Goal: Information Seeking & Learning: Learn about a topic

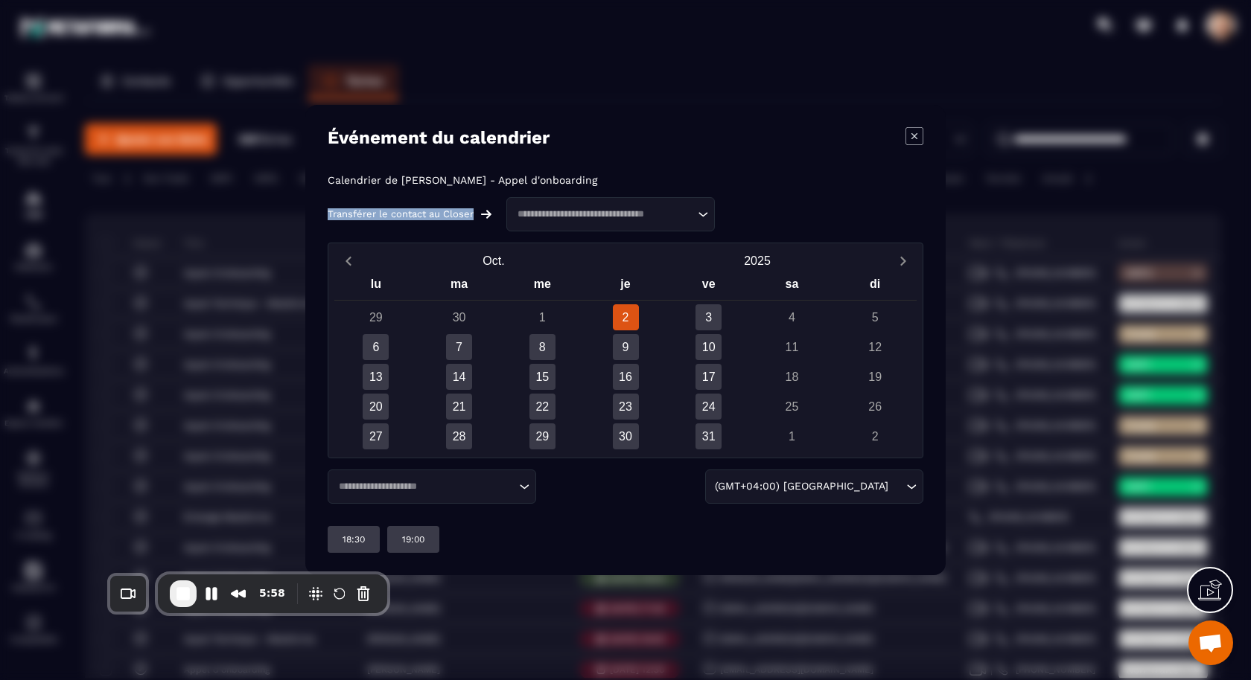
drag, startPoint x: 328, startPoint y: 212, endPoint x: 490, endPoint y: 211, distance: 161.6
click at [490, 211] on div "Transférer le contact au Closer" at bounding box center [412, 214] width 168 height 12
click at [733, 182] on div "Calendrier de [PERSON_NAME] - Appel d'onboarding Transférer le contact au Close…" at bounding box center [626, 202] width 596 height 57
click at [598, 211] on input "Search for option" at bounding box center [603, 214] width 182 height 15
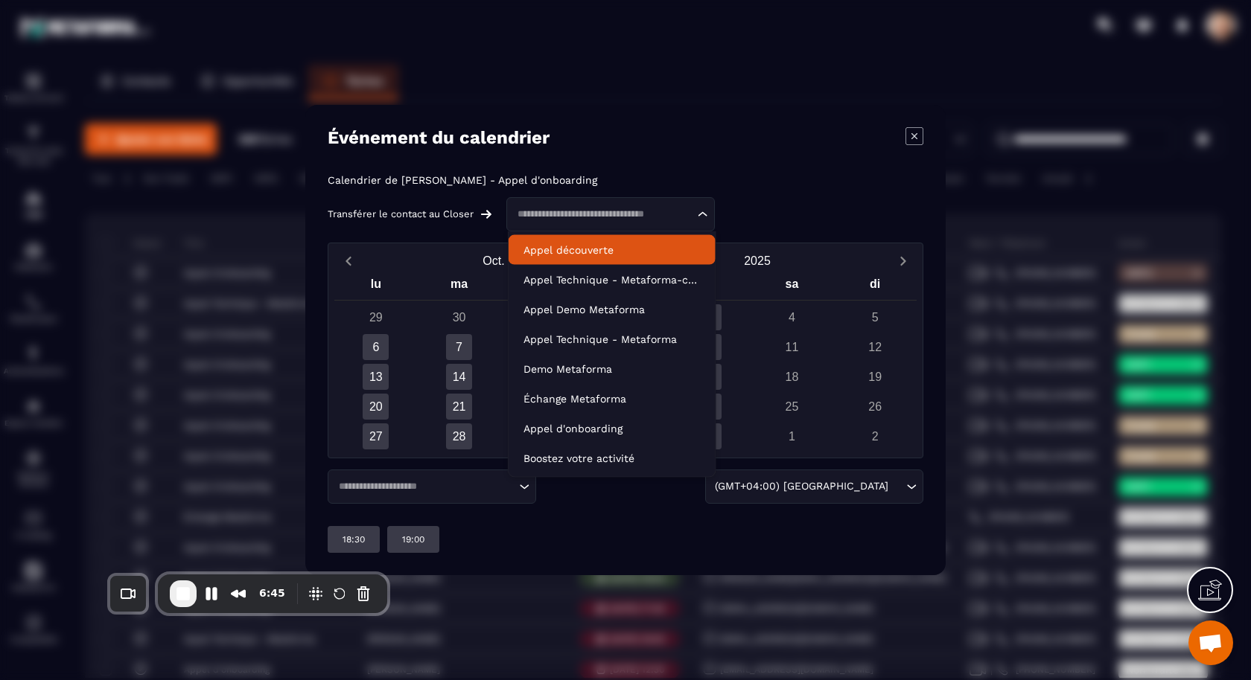
click at [701, 146] on div "Événement du calendrier" at bounding box center [626, 137] width 596 height 21
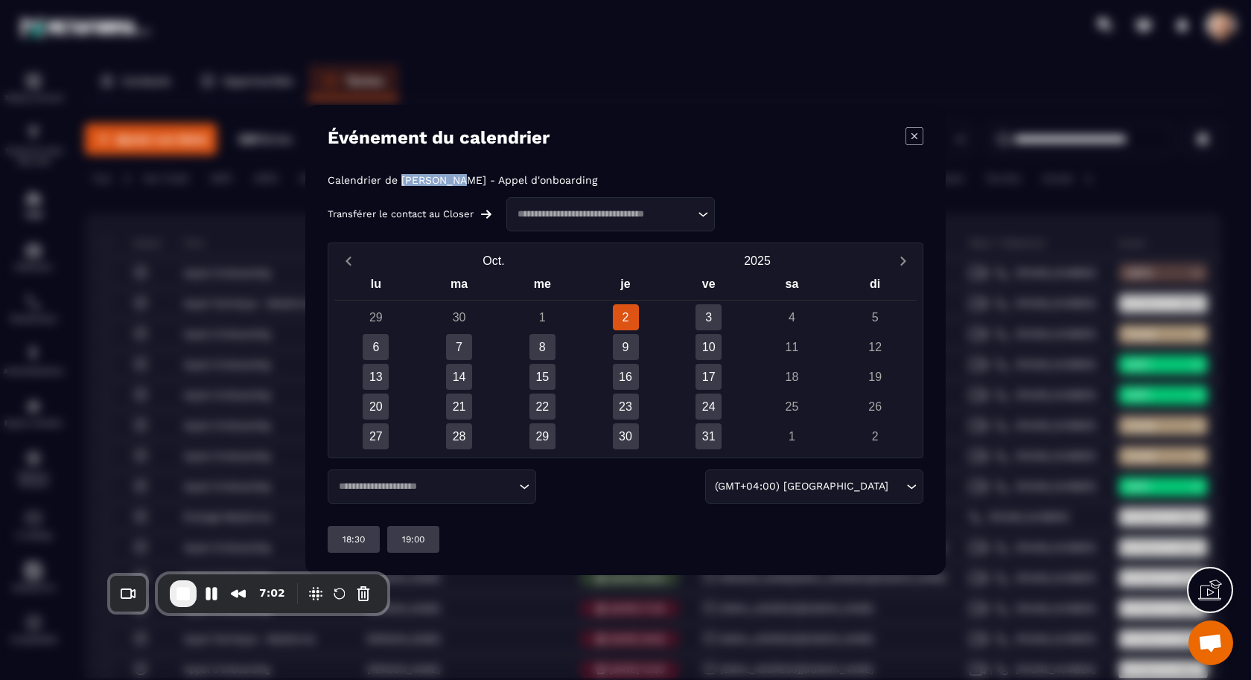
drag, startPoint x: 439, startPoint y: 183, endPoint x: 452, endPoint y: 185, distance: 13.6
click at [452, 185] on p "Calendrier de [PERSON_NAME] - Appel d'onboarding" at bounding box center [463, 180] width 270 height 12
click at [642, 176] on div "Calendrier de [PERSON_NAME] - Appel d'onboarding Transférer le contact au Close…" at bounding box center [626, 202] width 596 height 57
click at [711, 316] on div "3" at bounding box center [708, 318] width 26 height 26
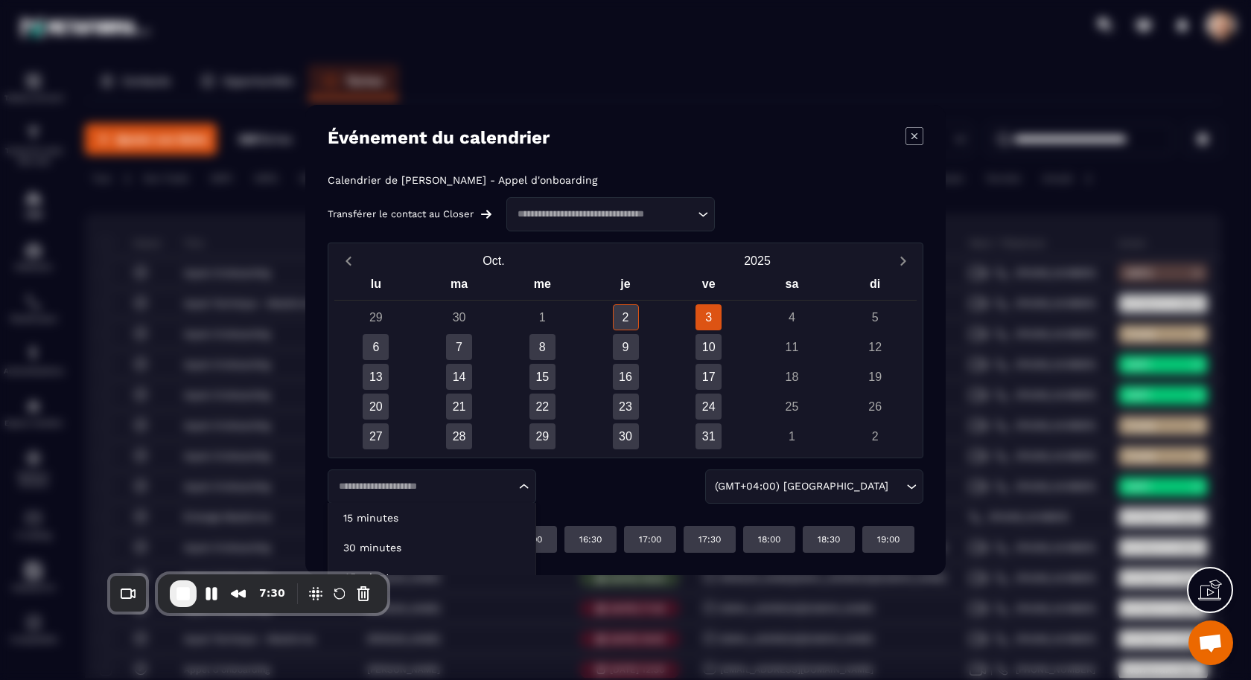
click at [520, 492] on icon "Search for option" at bounding box center [524, 486] width 15 height 15
click at [491, 511] on p "15 minutes" at bounding box center [431, 518] width 177 height 15
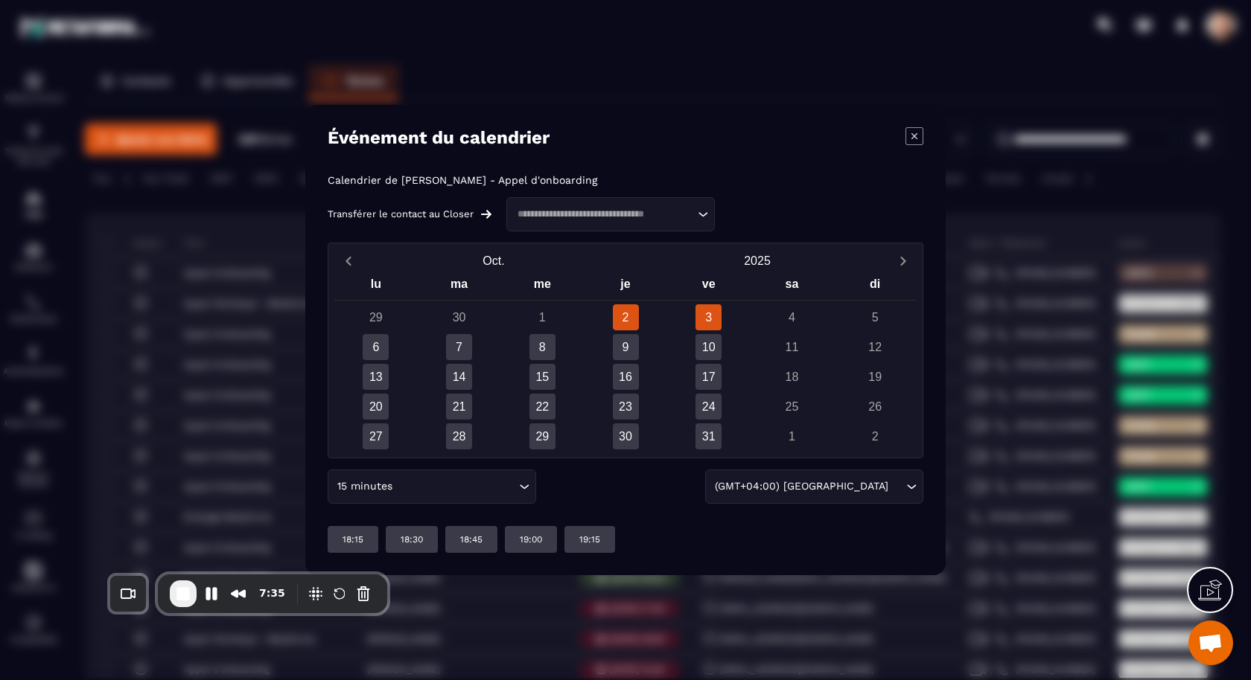
click at [704, 310] on div "3" at bounding box center [708, 318] width 26 height 26
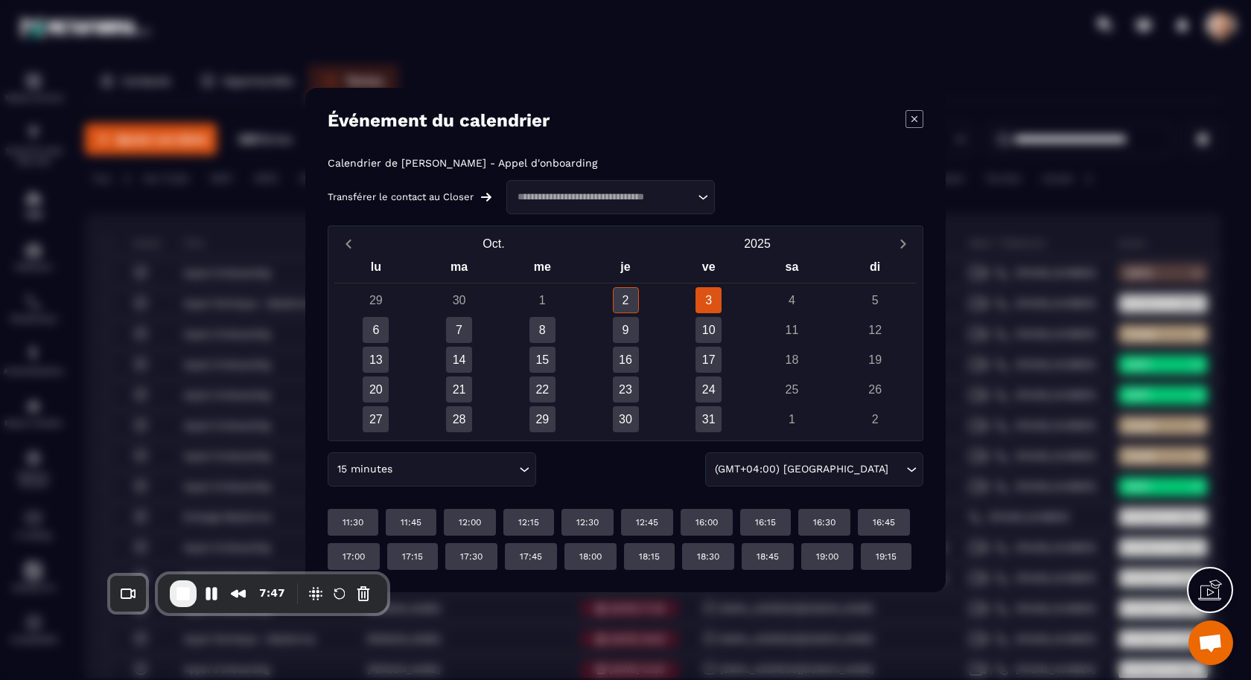
click at [439, 462] on input "Search for option" at bounding box center [455, 470] width 120 height 16
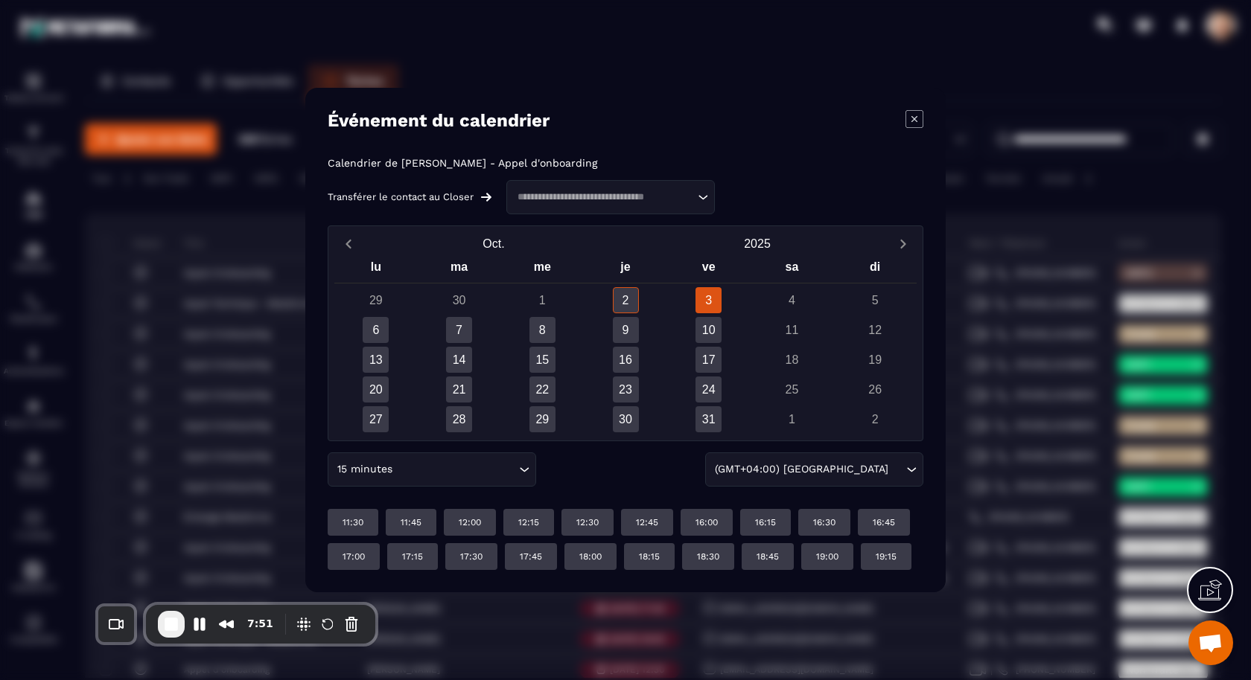
drag, startPoint x: 229, startPoint y: 579, endPoint x: 219, endPoint y: 608, distance: 30.6
click at [218, 608] on div "7:51" at bounding box center [260, 624] width 229 height 39
click at [426, 475] on input "Search for option" at bounding box center [455, 470] width 120 height 16
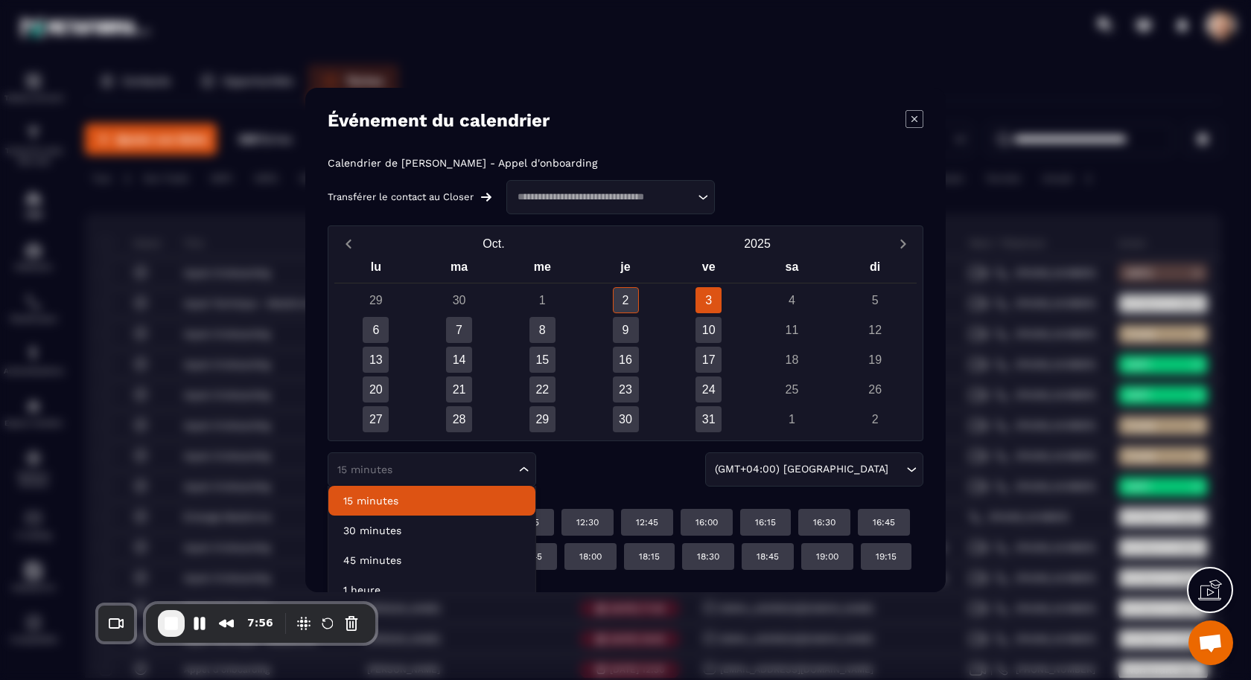
click at [590, 467] on div "15 minutes Loading... 15 minutes 30 minutes 45 minutes 1 heure 2 heures (GMT+04…" at bounding box center [626, 470] width 596 height 34
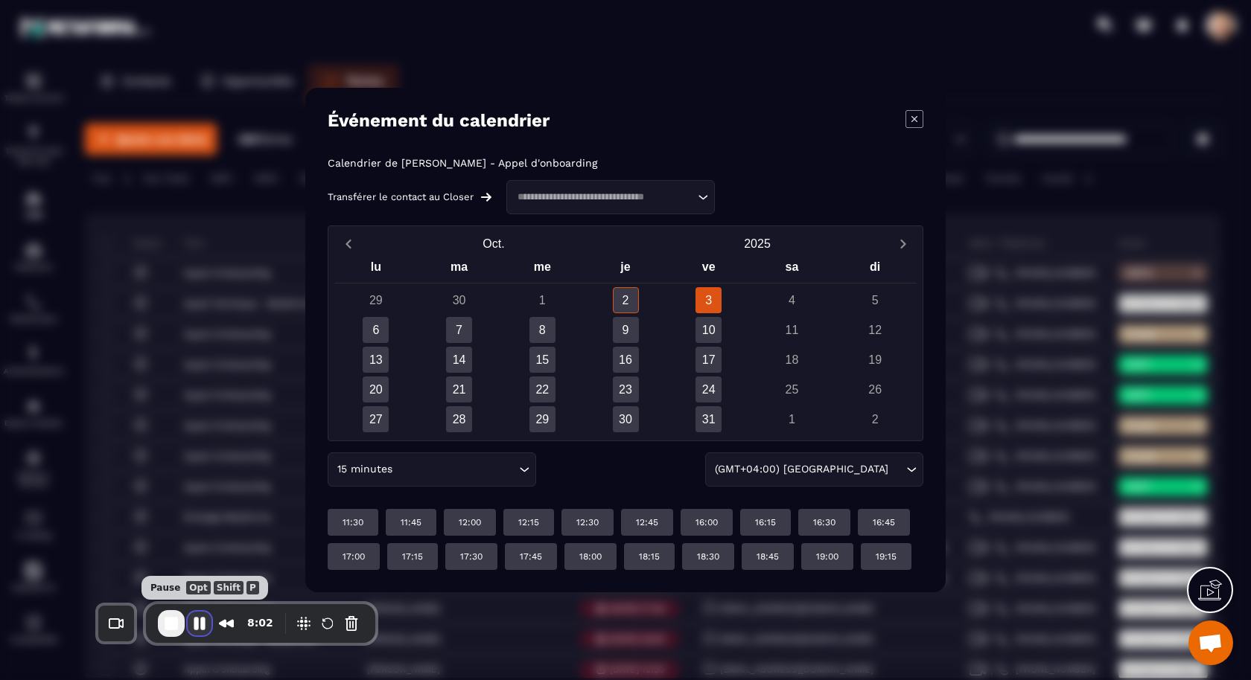
click at [208, 622] on button "Pause Recording" at bounding box center [200, 624] width 24 height 24
click at [200, 625] on span "Play Recording" at bounding box center [198, 624] width 18 height 18
click at [70, 388] on div "Modal window" at bounding box center [625, 340] width 1251 height 680
drag, startPoint x: 921, startPoint y: 118, endPoint x: 847, endPoint y: 135, distance: 75.5
click at [920, 118] on icon "Modal window" at bounding box center [914, 119] width 18 height 18
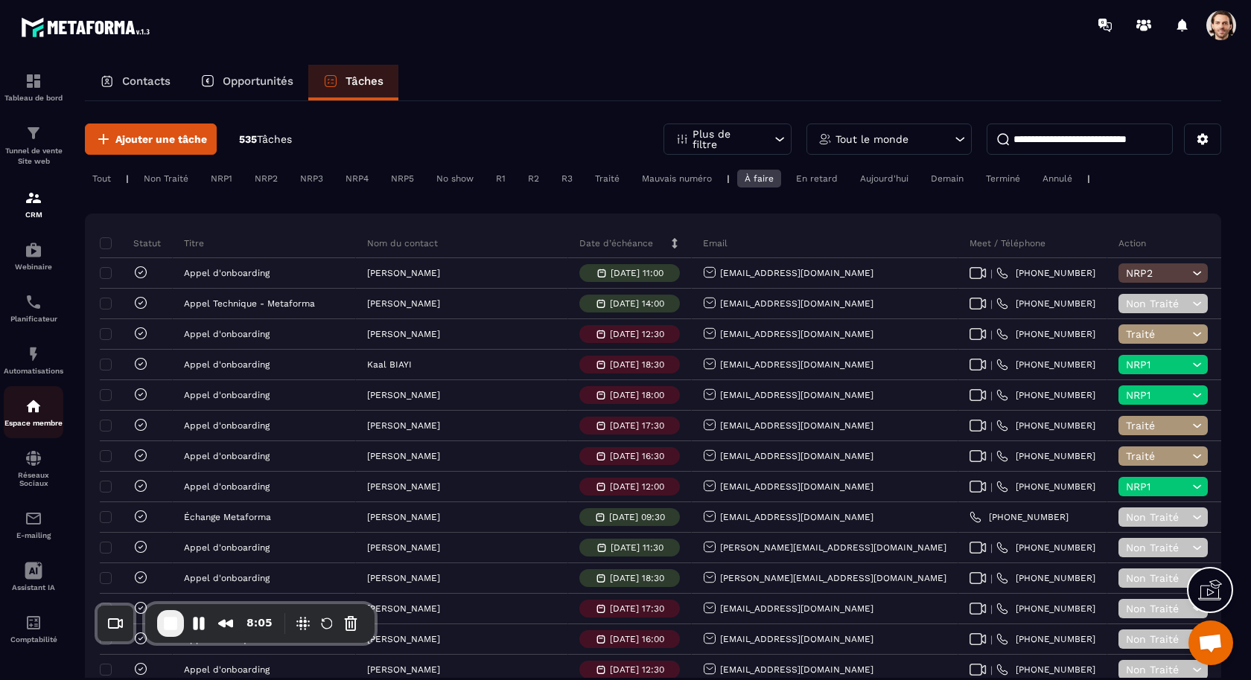
click at [34, 426] on p "Espace membre" at bounding box center [34, 423] width 60 height 8
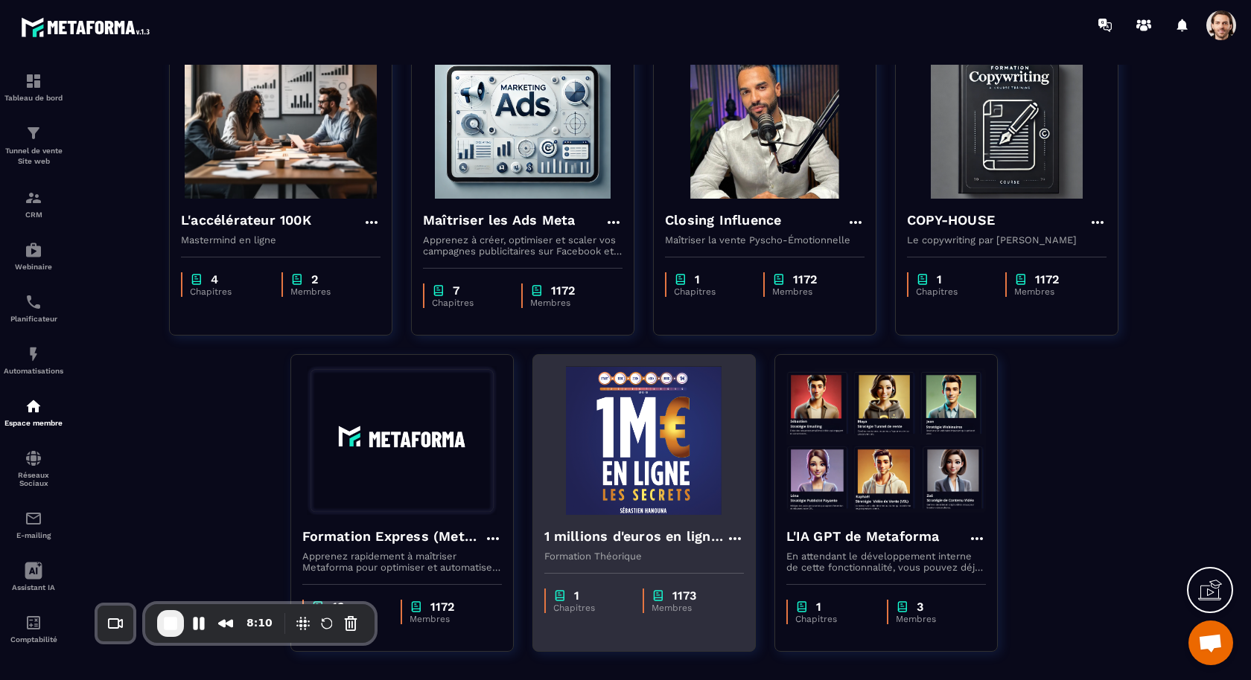
scroll to position [141, 0]
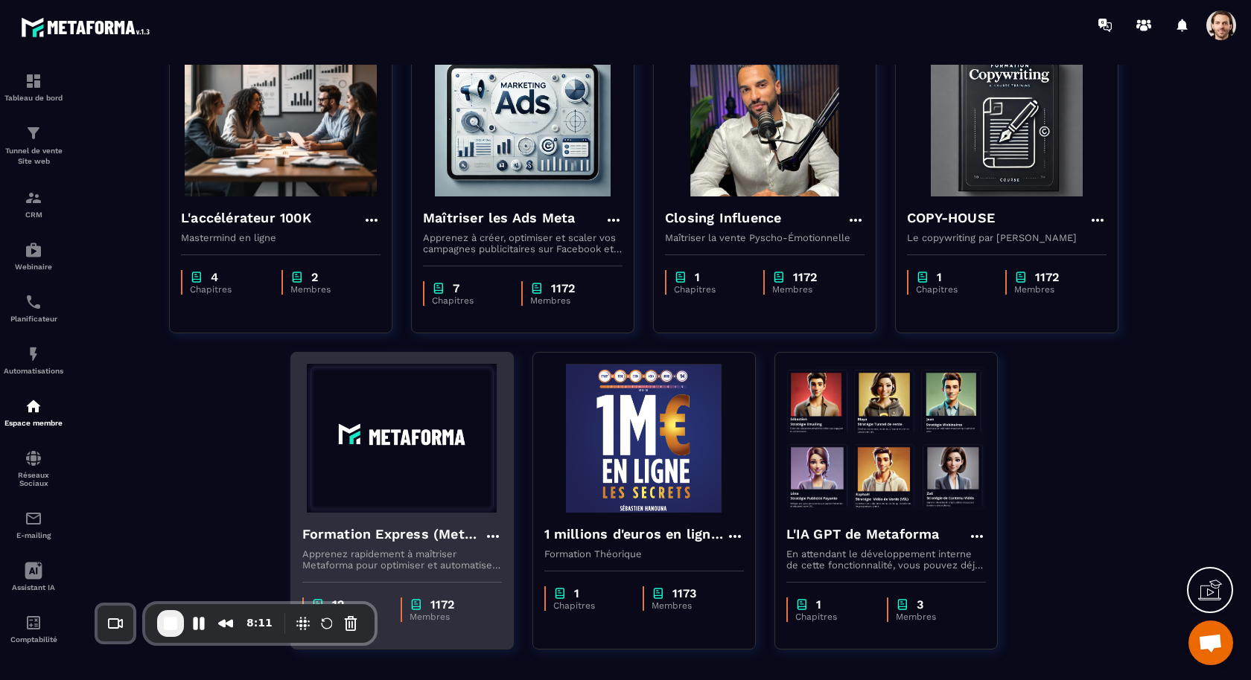
click at [407, 529] on h4 "Formation Express (Metaforma)" at bounding box center [393, 534] width 182 height 21
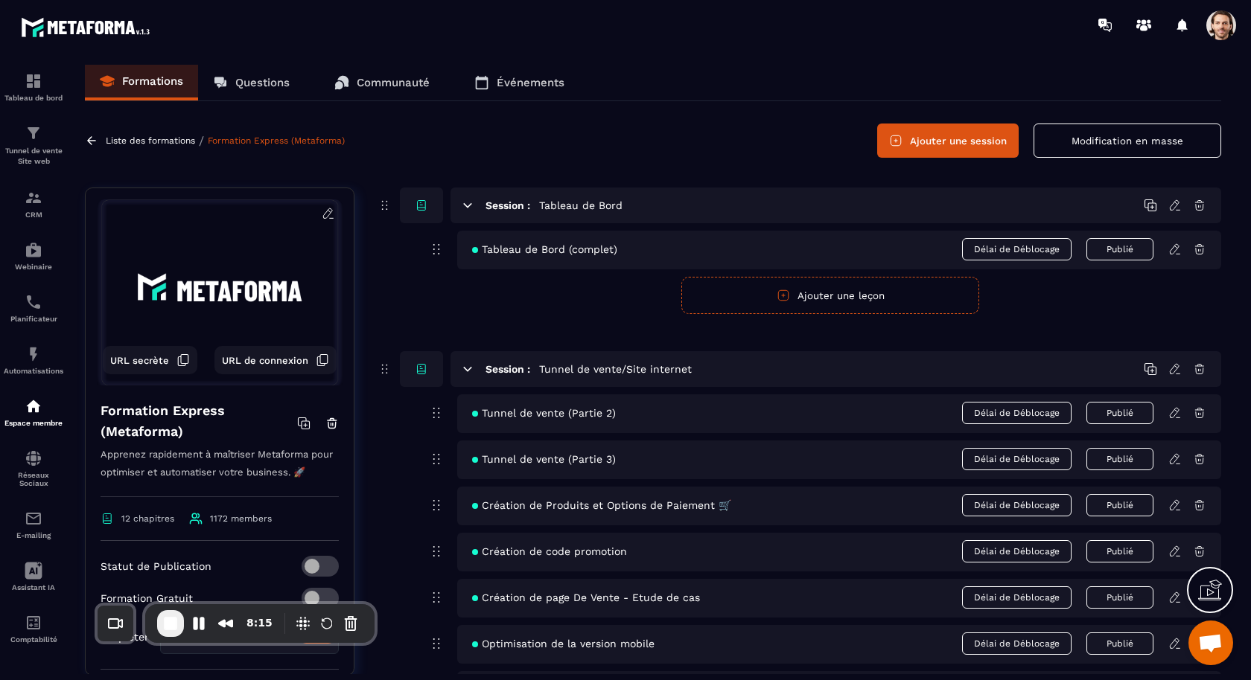
click at [1170, 246] on icon at bounding box center [1174, 249] width 13 height 13
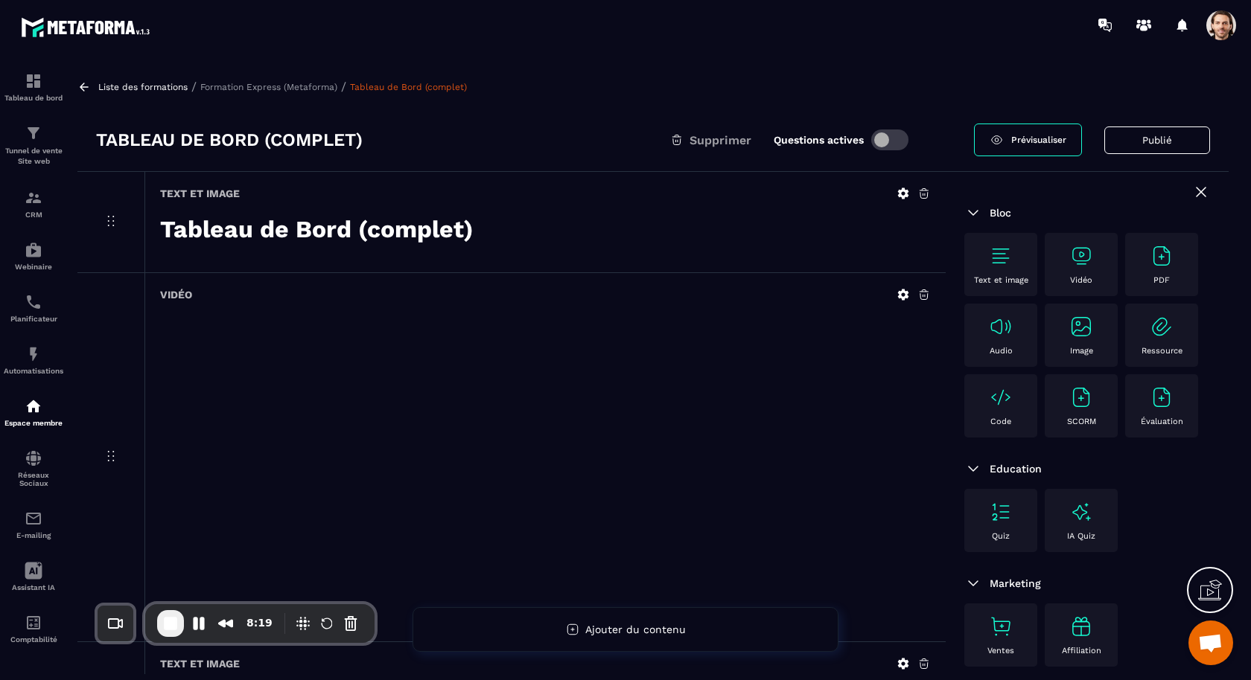
click at [1087, 268] on div "Vidéo" at bounding box center [1081, 264] width 58 height 41
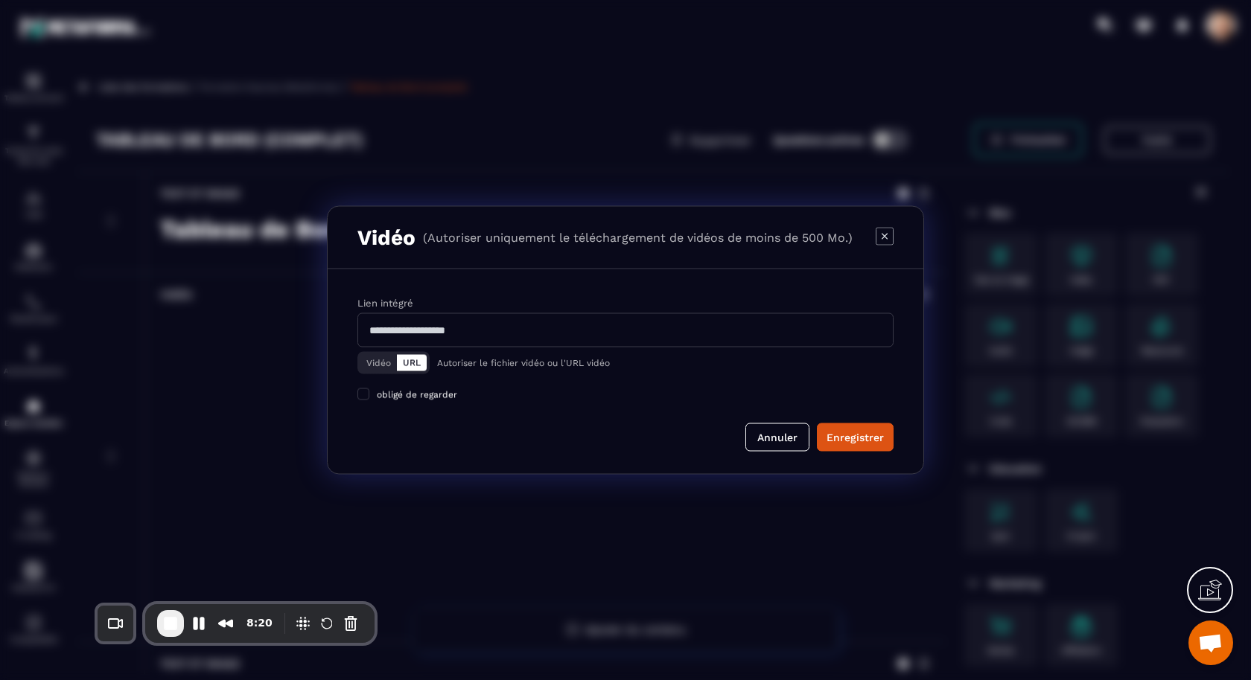
click at [378, 362] on button "Vidéo" at bounding box center [378, 363] width 36 height 16
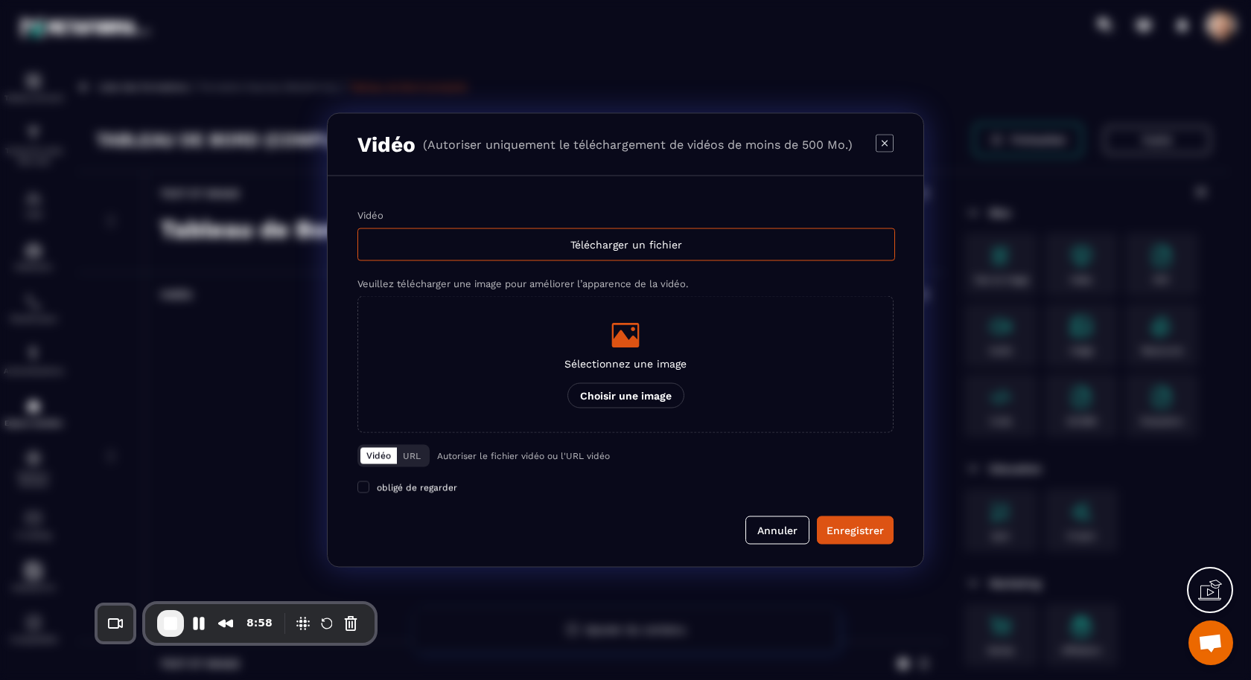
drag, startPoint x: 882, startPoint y: 145, endPoint x: 607, endPoint y: 323, distance: 327.3
click at [882, 145] on icon "Modal window" at bounding box center [885, 143] width 18 height 18
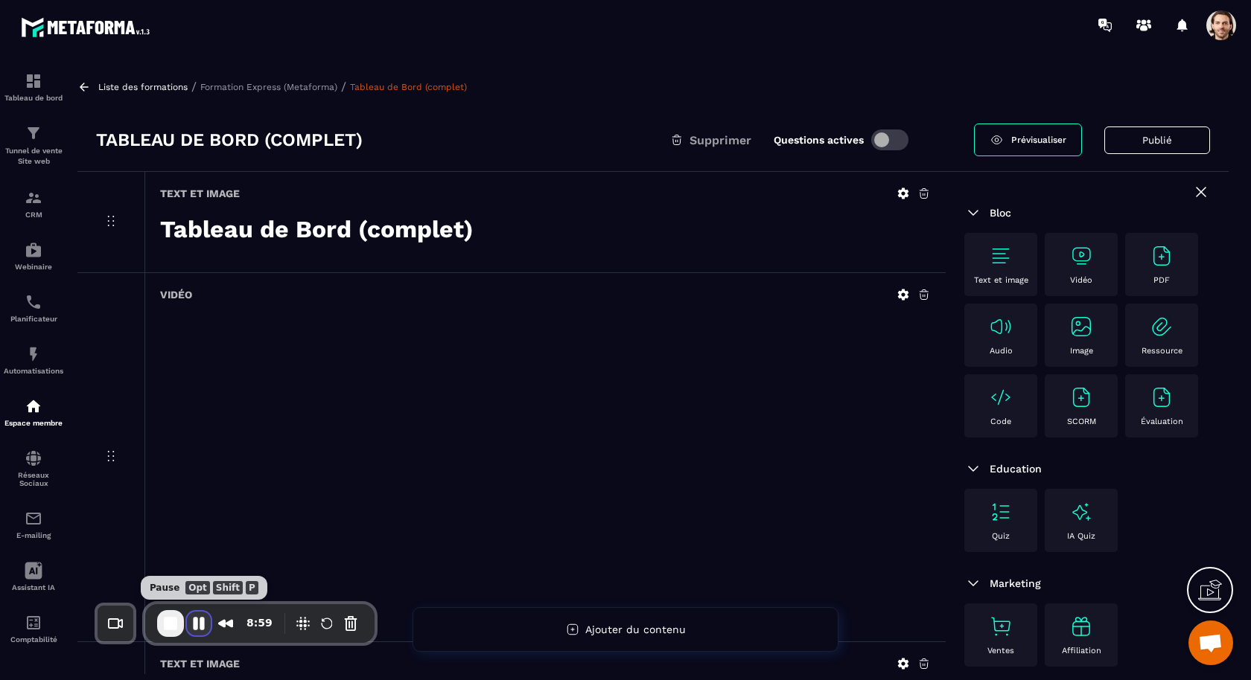
click at [202, 625] on button "Pause Recording" at bounding box center [199, 624] width 24 height 24
click at [201, 616] on span "Play Recording" at bounding box center [197, 624] width 18 height 18
click at [47, 212] on p "CRM" at bounding box center [34, 215] width 60 height 8
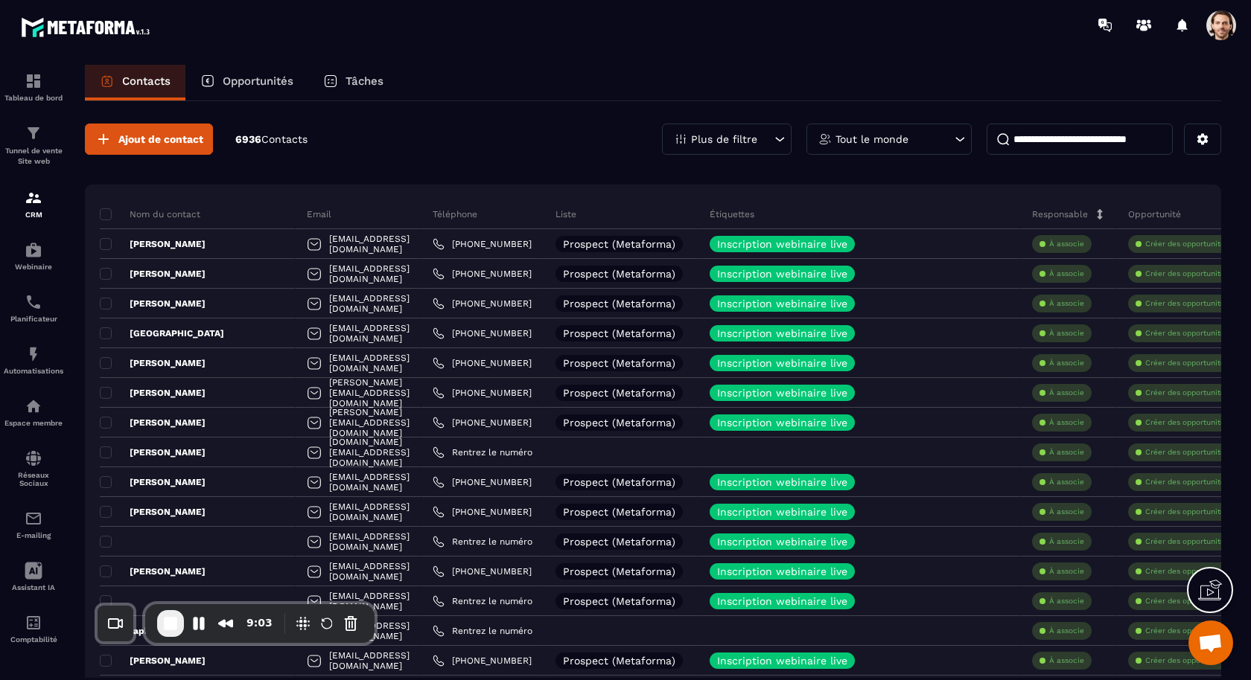
click at [753, 138] on p "Plus de filtre" at bounding box center [724, 139] width 66 height 10
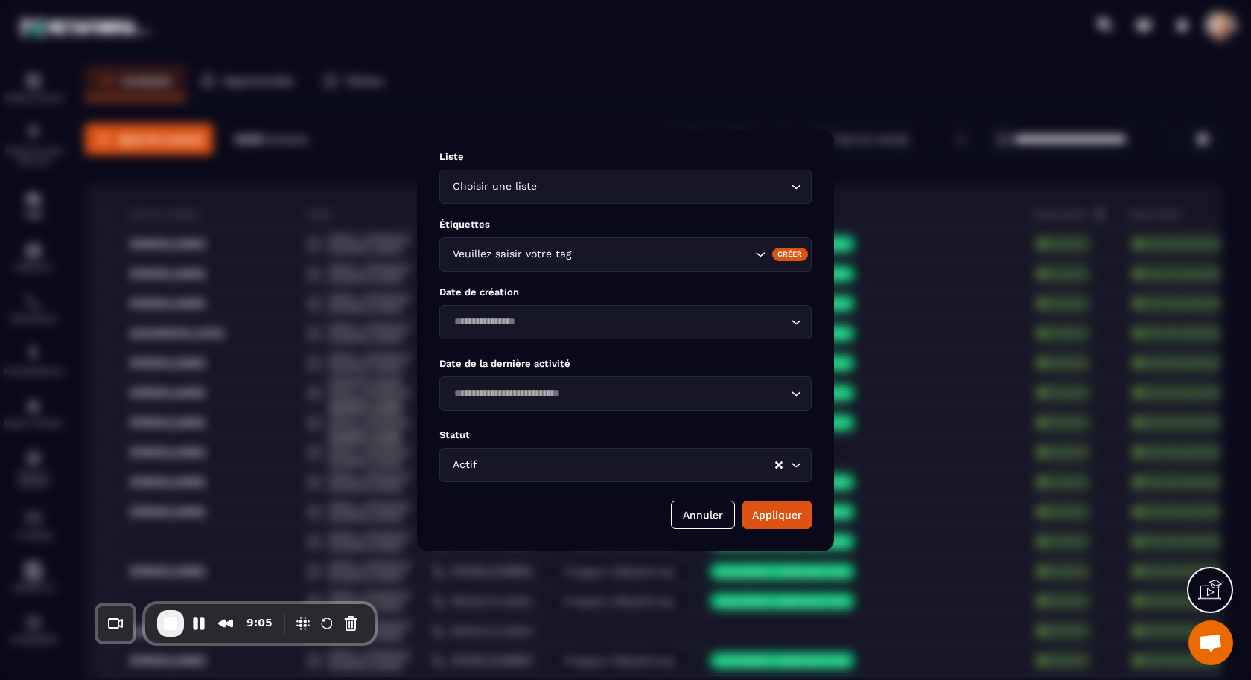
click at [554, 191] on input "Search for option" at bounding box center [663, 187] width 247 height 16
click at [574, 161] on p "Liste" at bounding box center [625, 156] width 372 height 11
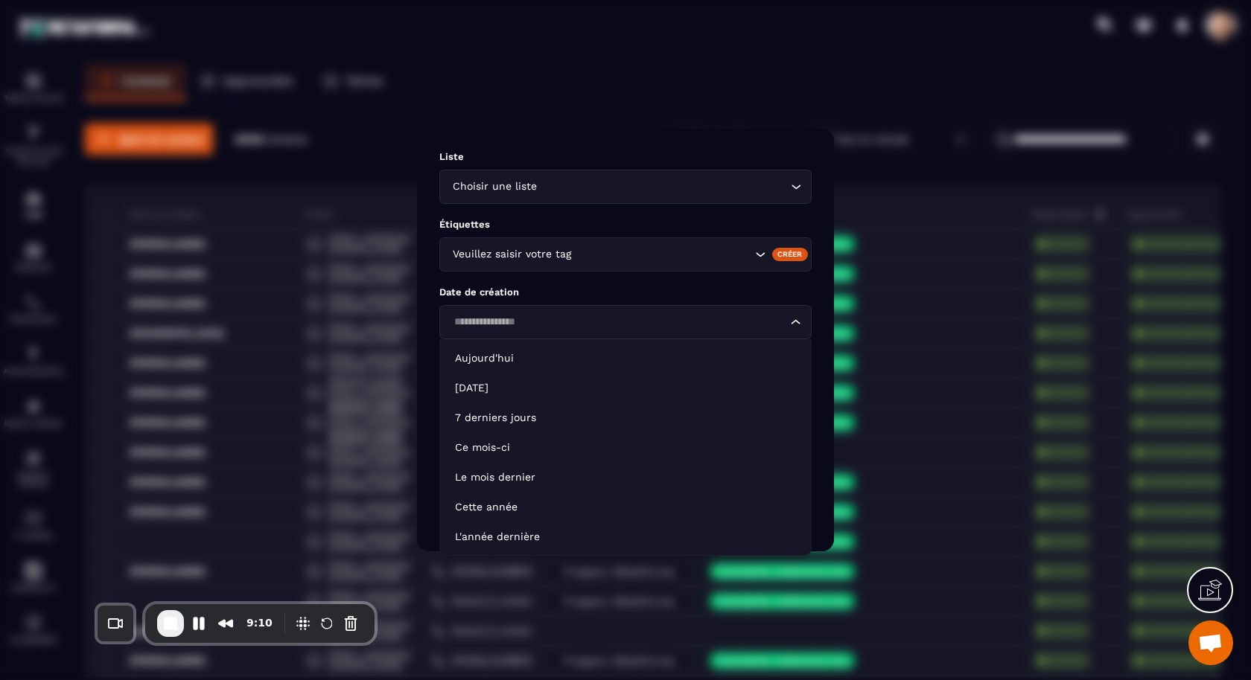
click at [573, 324] on input "Search for option" at bounding box center [618, 322] width 338 height 16
click at [616, 182] on input "Search for option" at bounding box center [663, 187] width 247 height 16
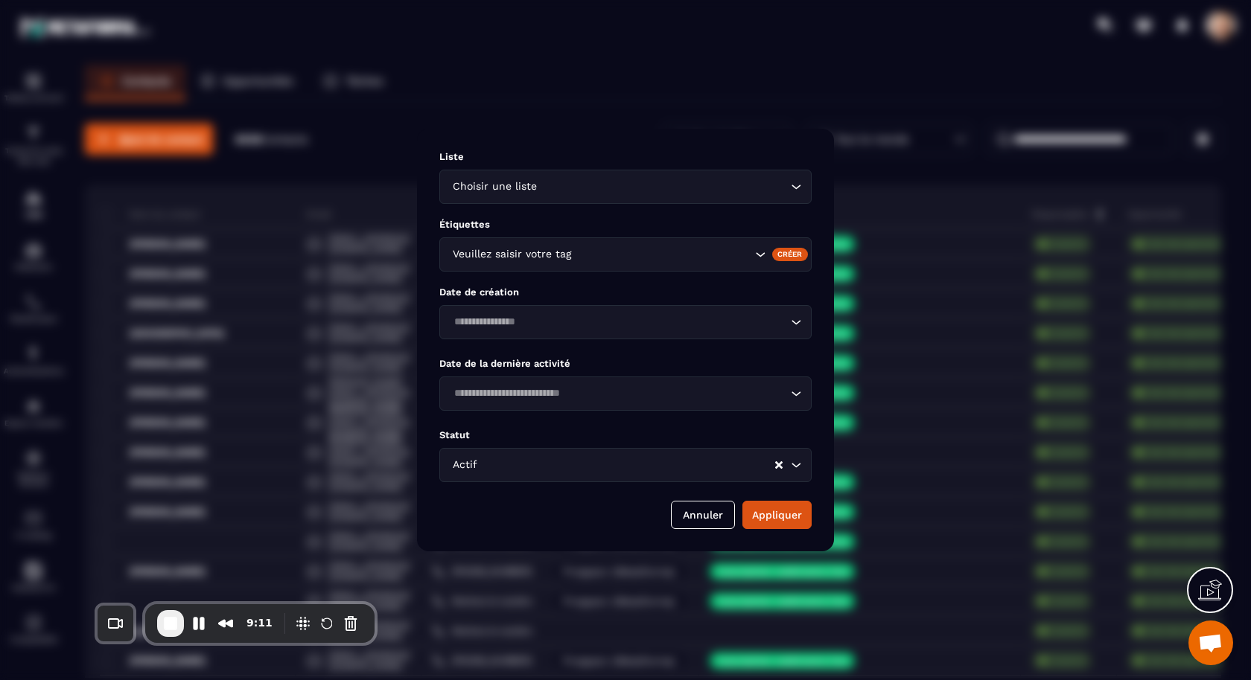
click at [803, 150] on div "Liste Choisir une liste Loading... Étiquettes Veuillez saisir votre tag Créer D…" at bounding box center [625, 340] width 417 height 423
click at [893, 144] on div "Modal window" at bounding box center [625, 340] width 1251 height 680
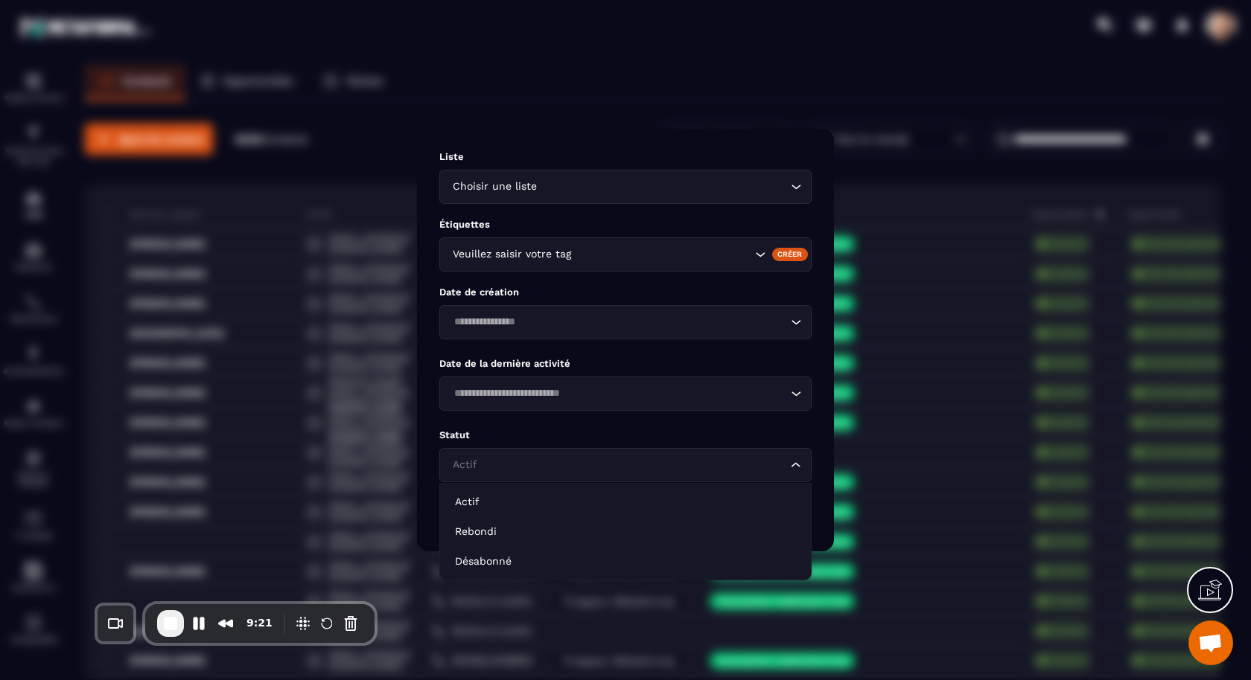
click at [517, 469] on input "Search for option" at bounding box center [618, 465] width 338 height 16
